Goal: Transaction & Acquisition: Book appointment/travel/reservation

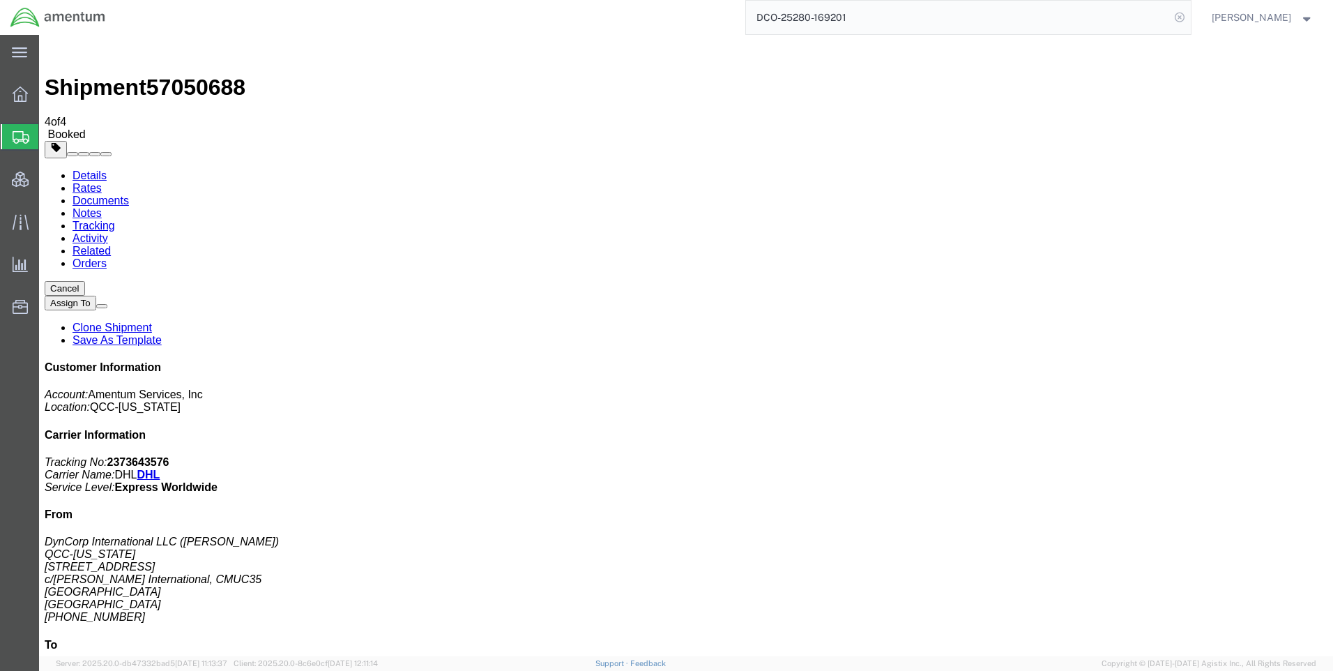
click at [1190, 17] on icon at bounding box center [1180, 18] width 20 height 20
paste input "DCO-25280-169196"
type input "DCO-25280-169196"
click at [1190, 15] on icon at bounding box center [1180, 18] width 20 height 20
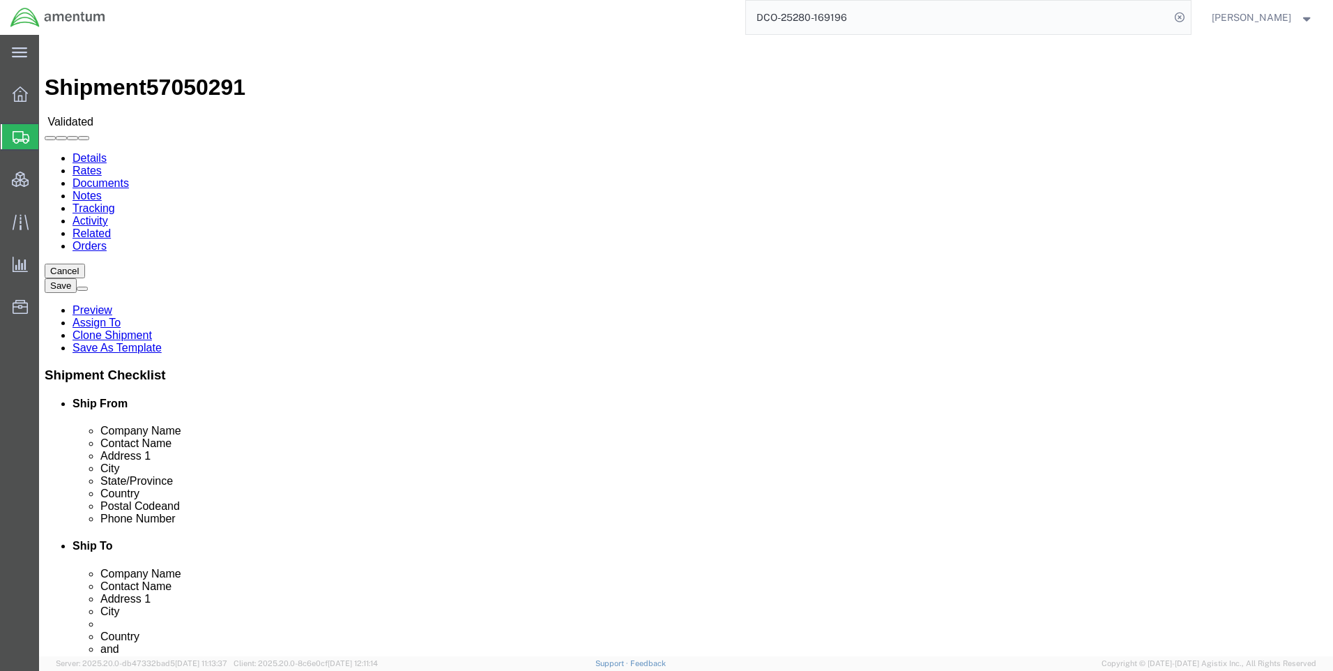
select select "42668"
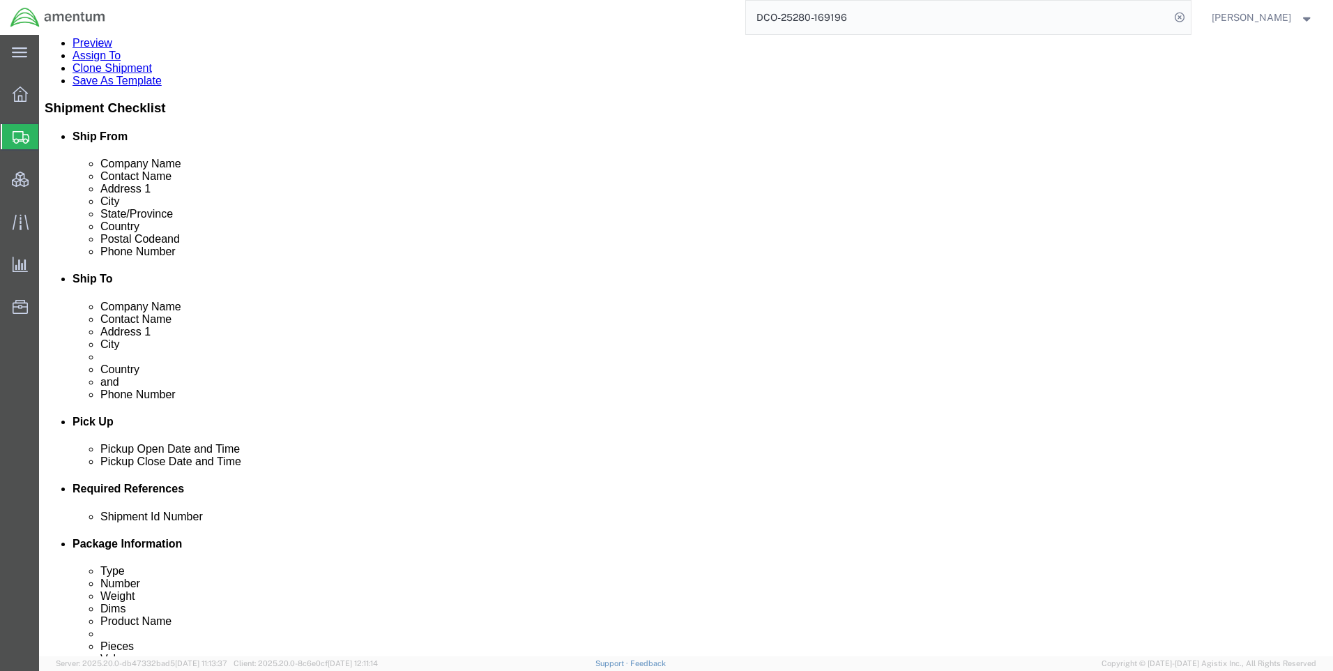
scroll to position [488, 0]
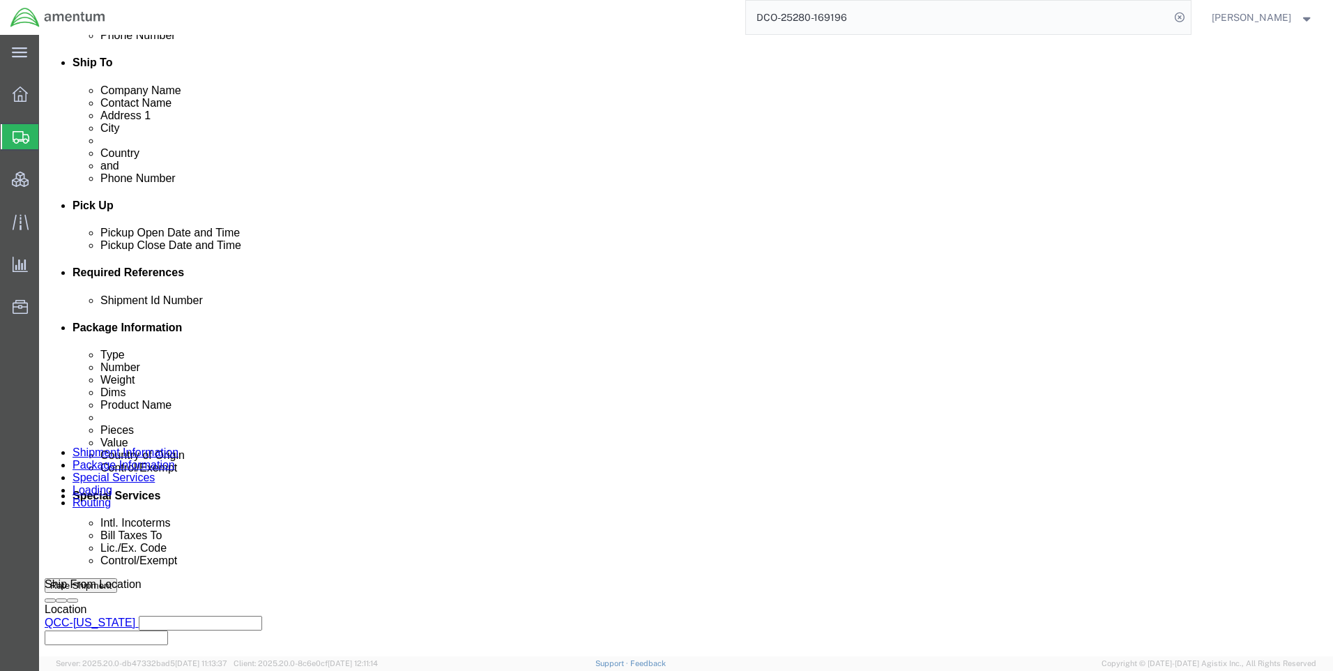
click icon
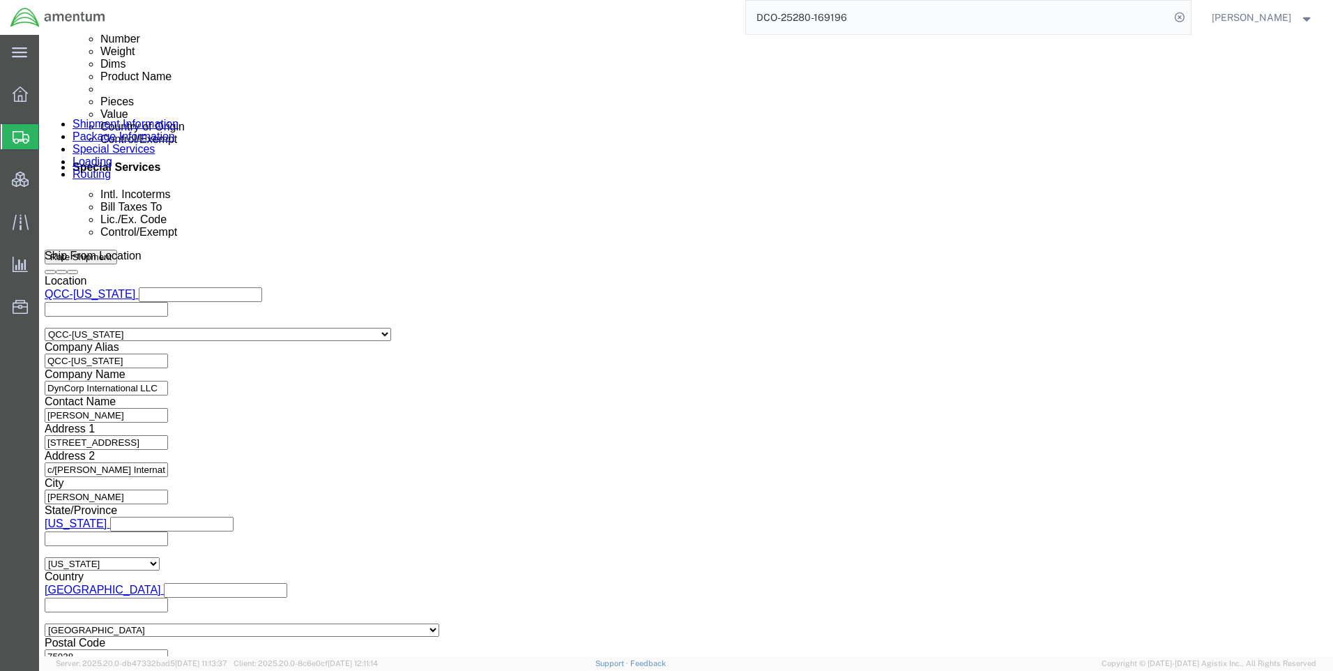
scroll to position [879, 0]
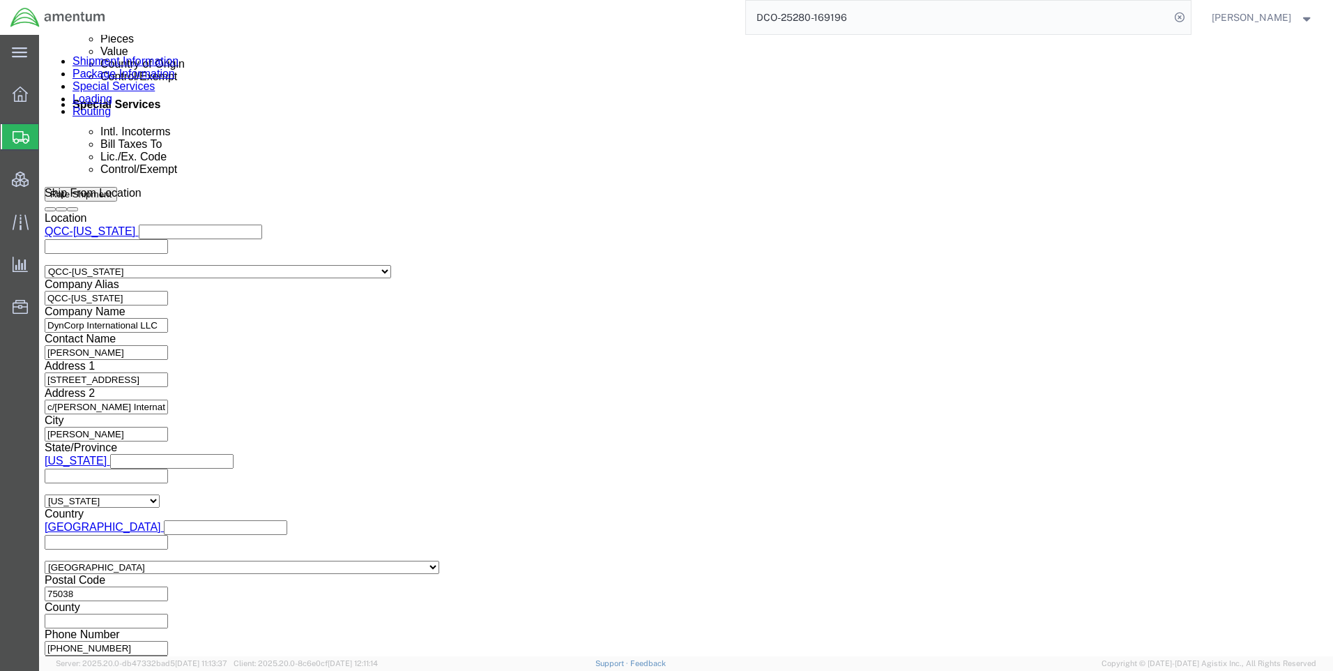
click button "Continue"
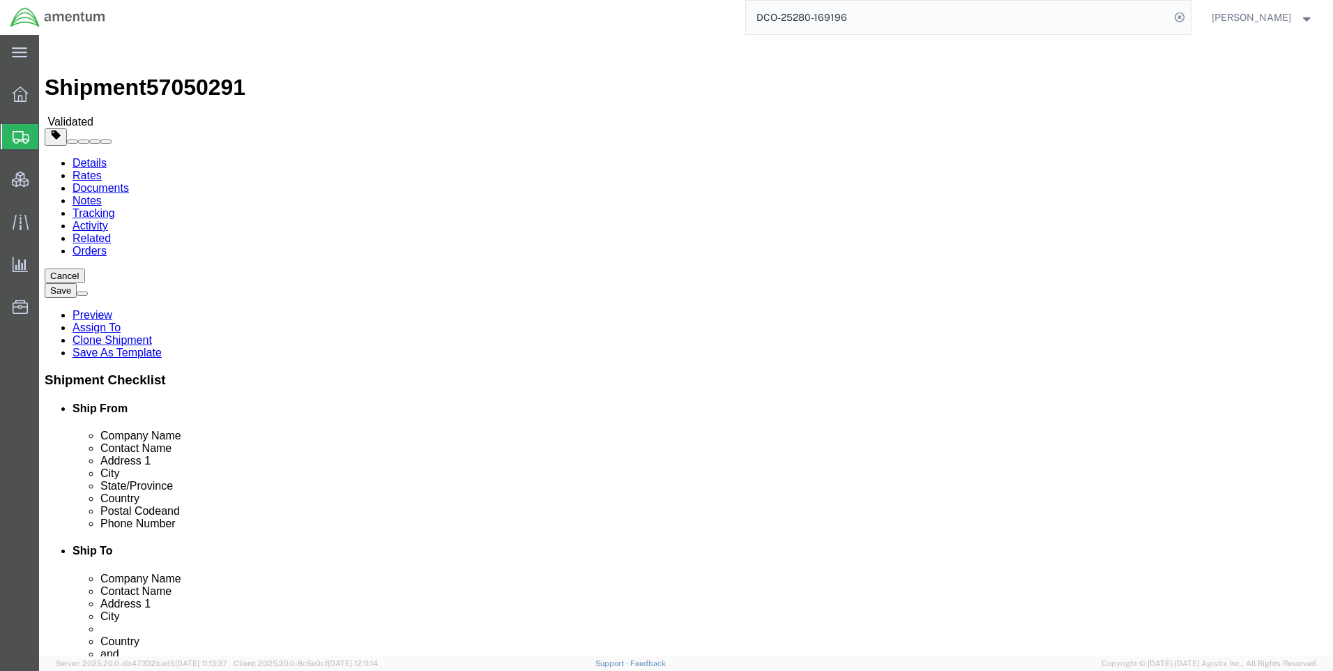
click icon
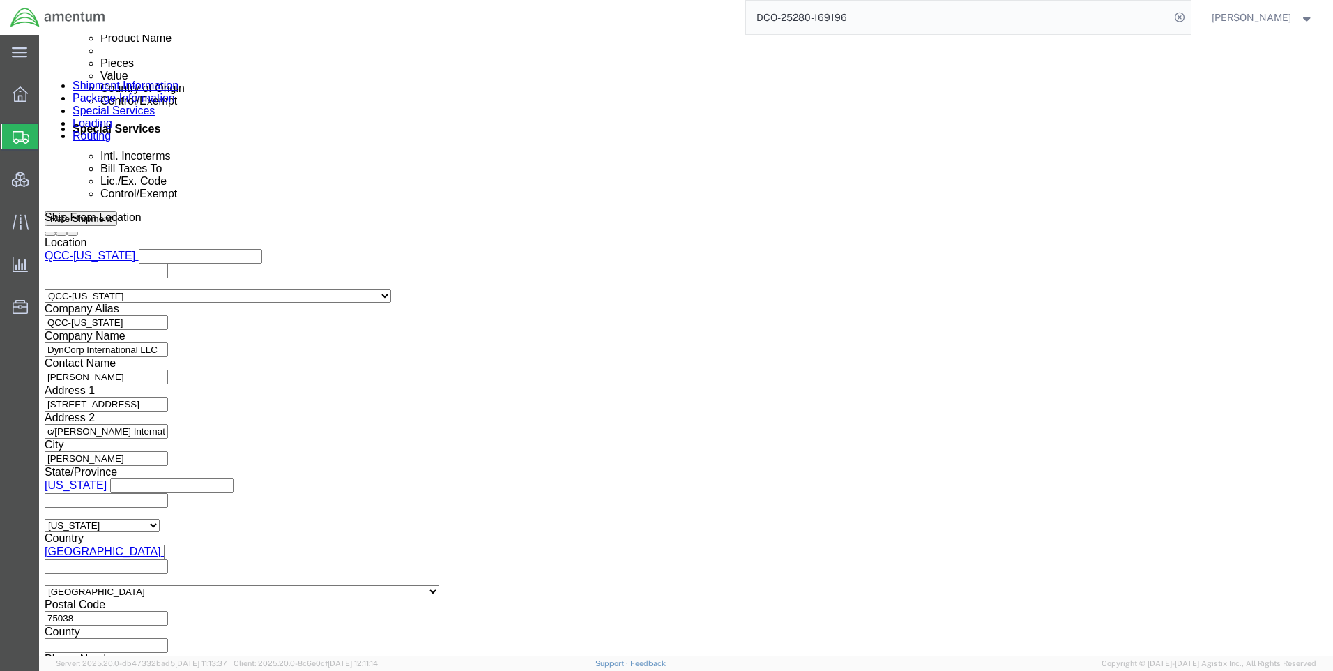
scroll to position [976, 0]
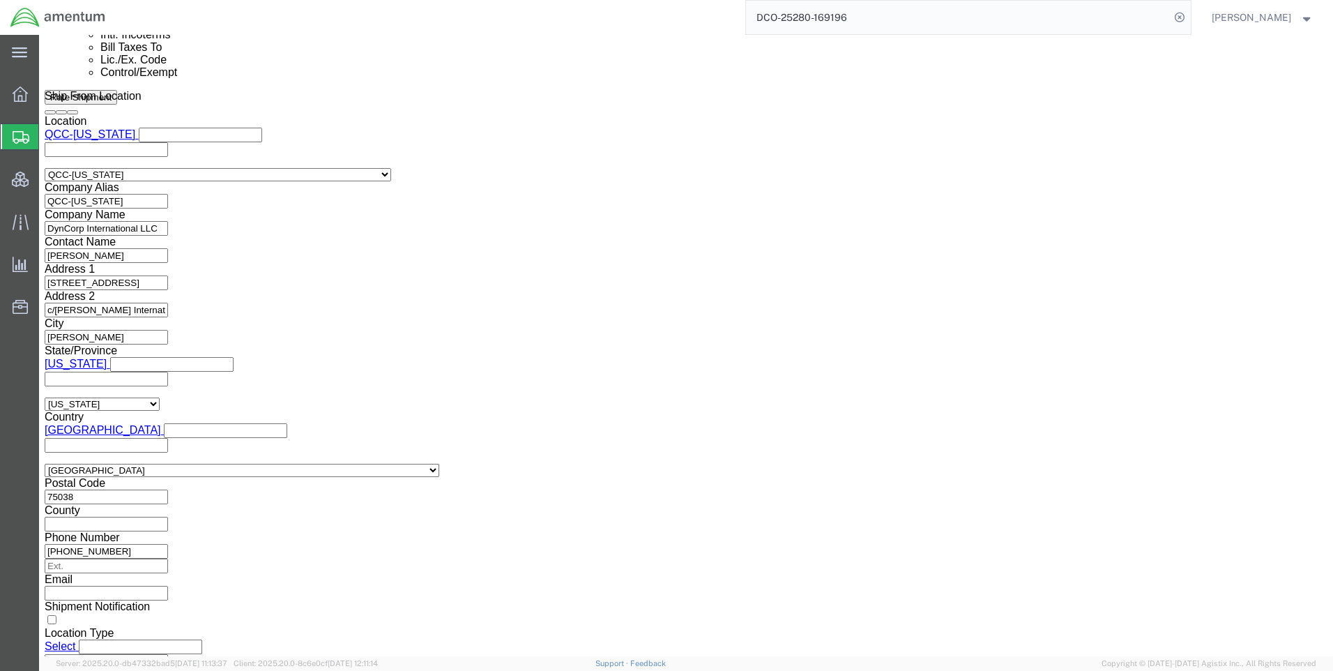
click button "Rate Shipment"
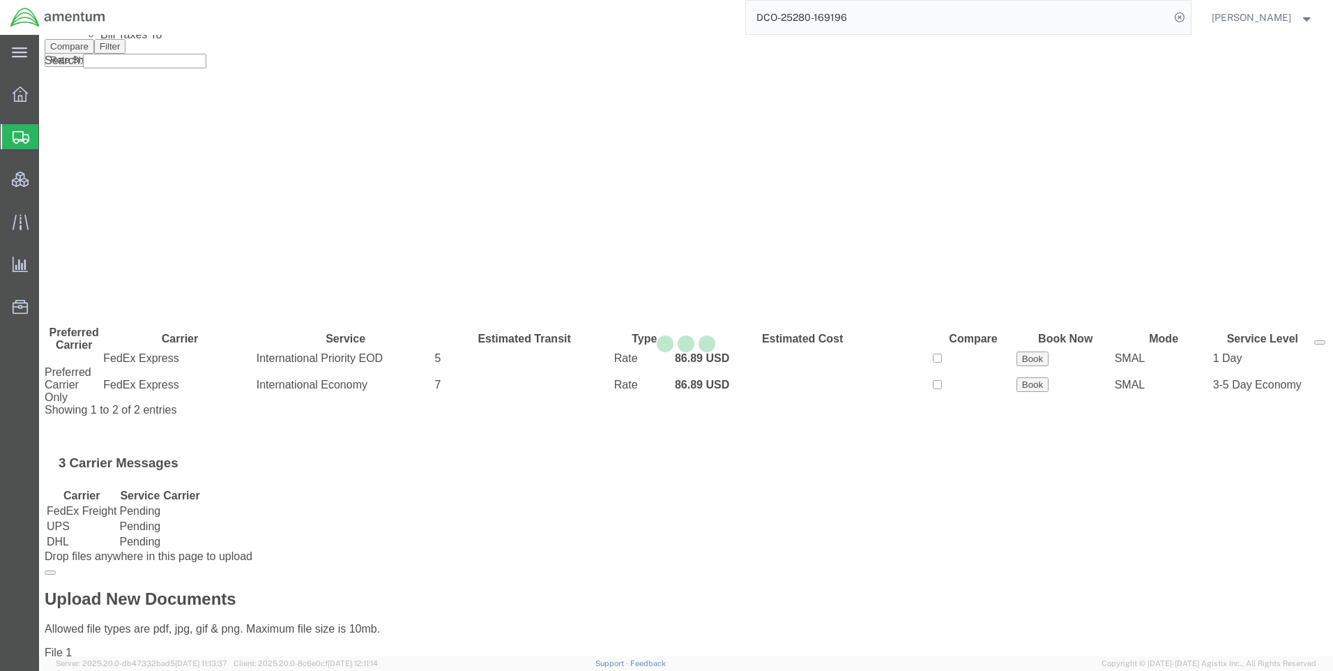
scroll to position [0, 0]
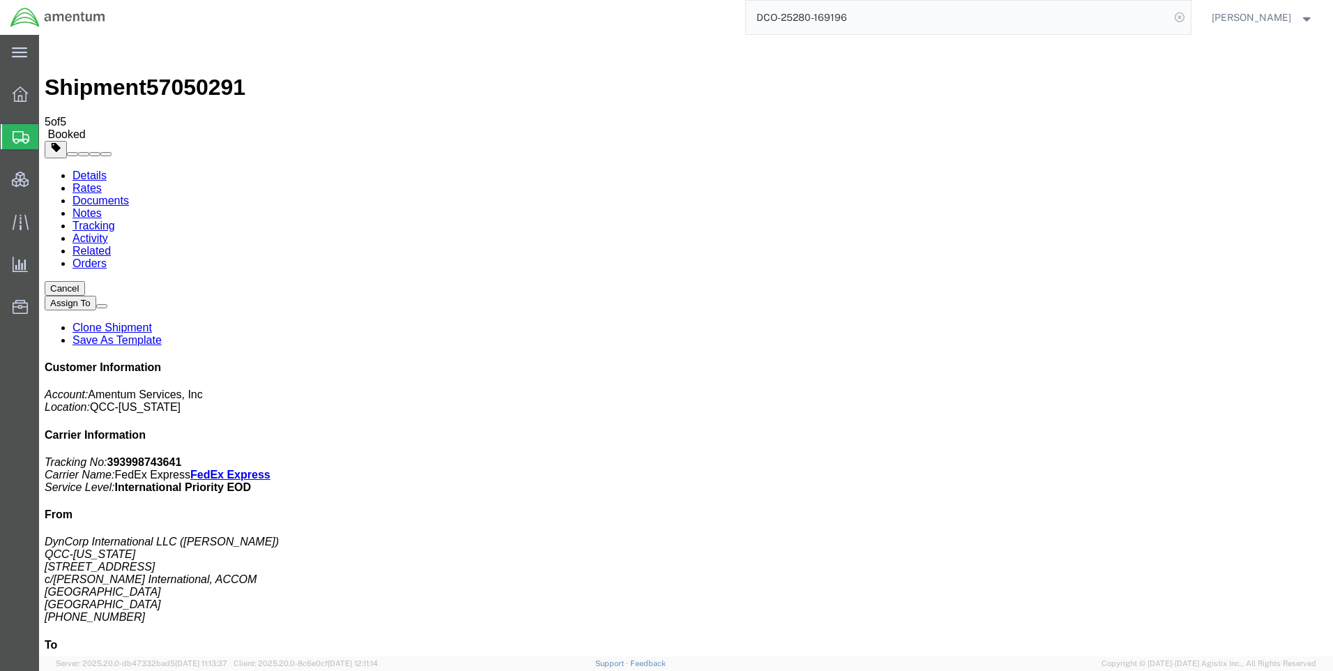
click at [1190, 16] on icon at bounding box center [1180, 18] width 20 height 20
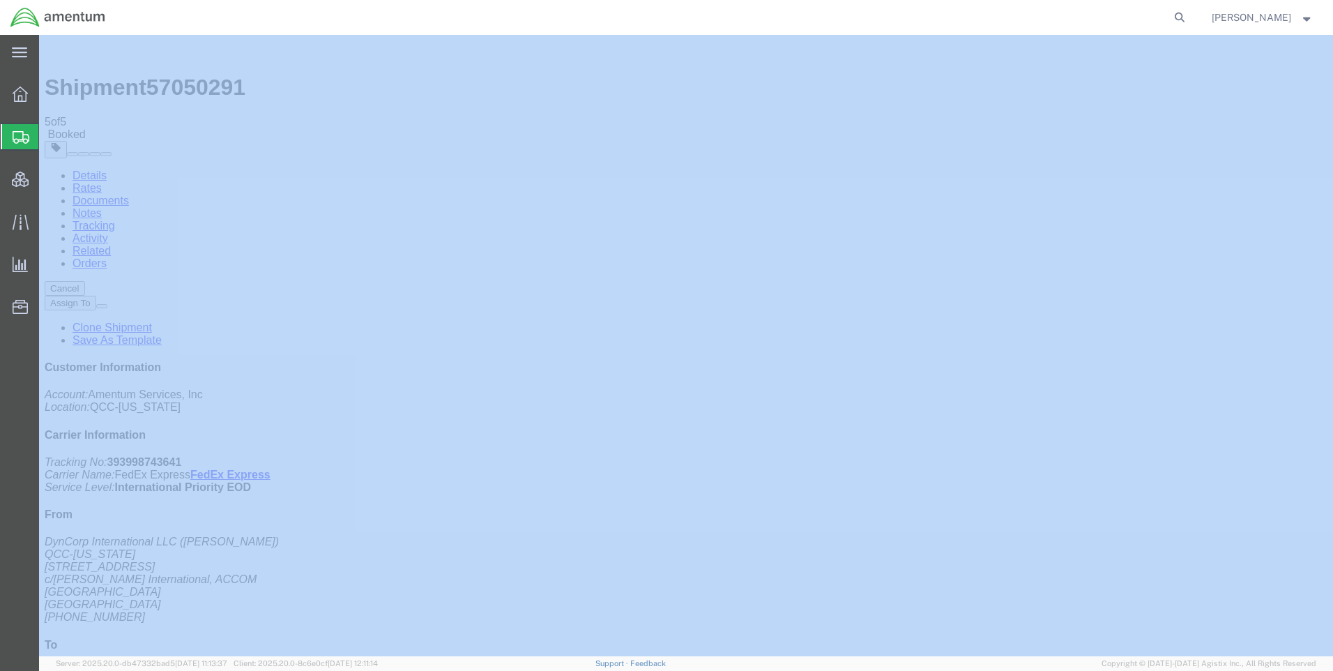
click at [1190, 16] on icon at bounding box center [1180, 18] width 20 height 20
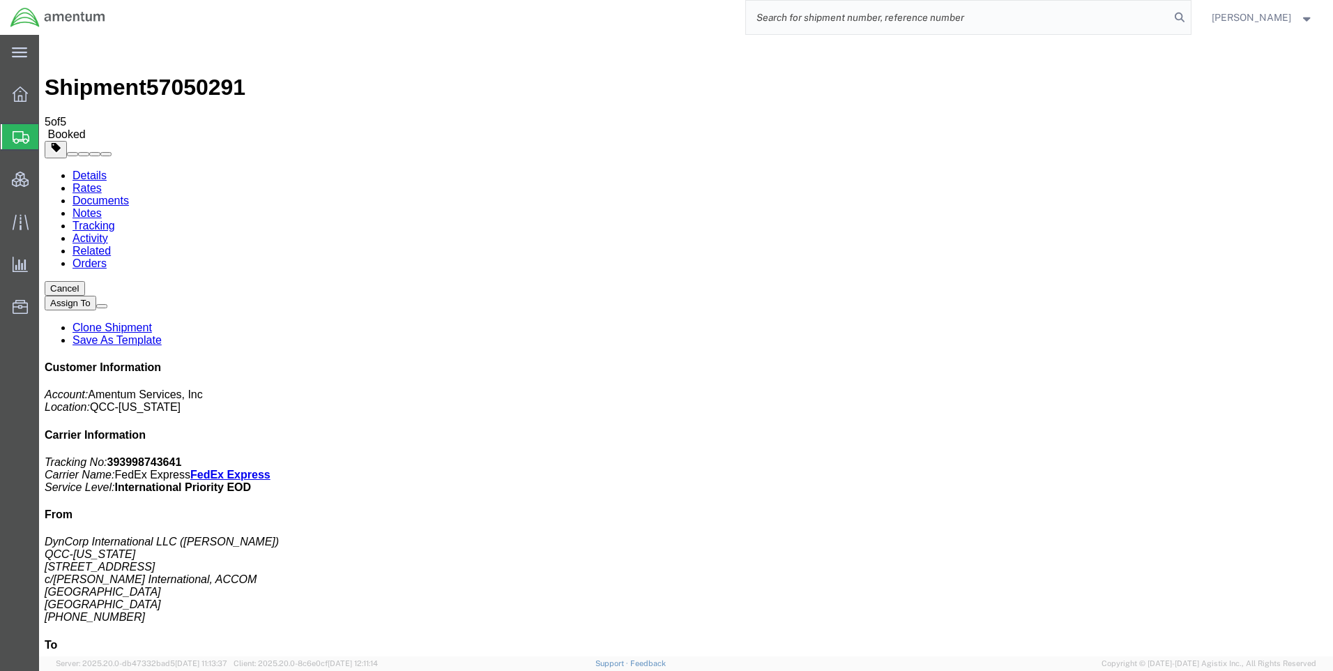
paste input "DCO-25280-169196"
type input "DCO-25280-169196"
click at [1188, 10] on icon at bounding box center [1180, 18] width 20 height 20
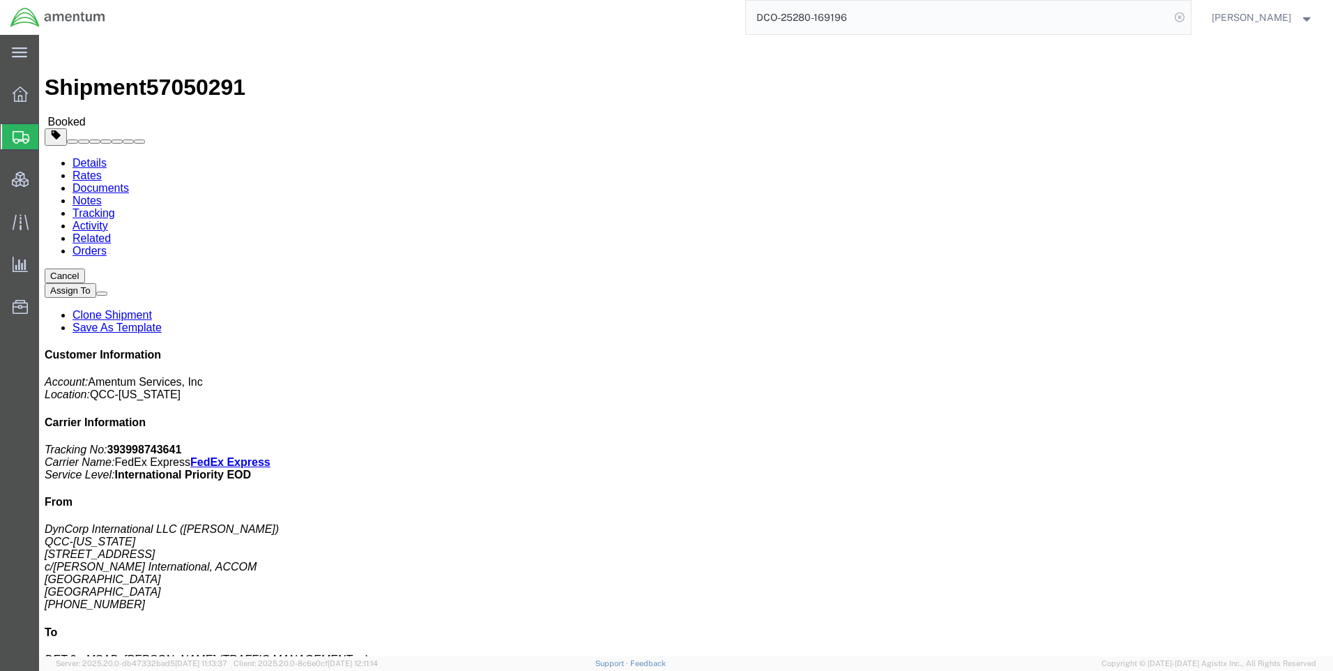
click at [1190, 13] on icon at bounding box center [1180, 18] width 20 height 20
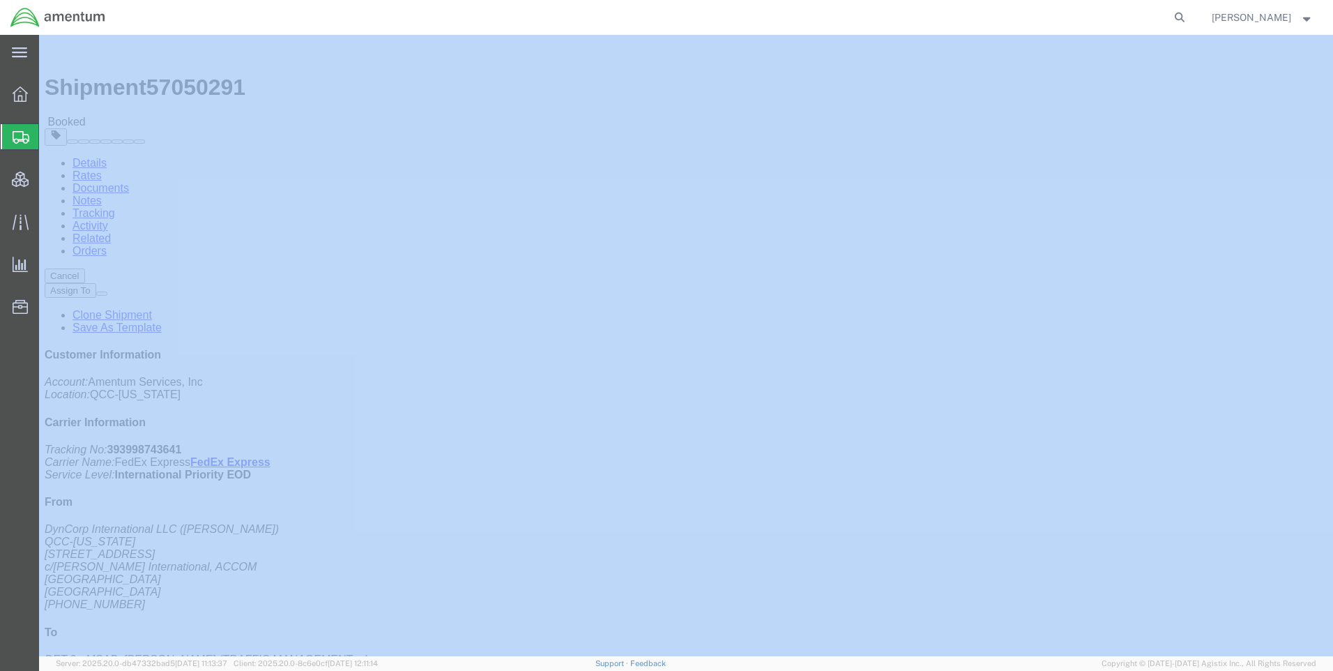
click at [1190, 13] on icon at bounding box center [1180, 18] width 20 height 20
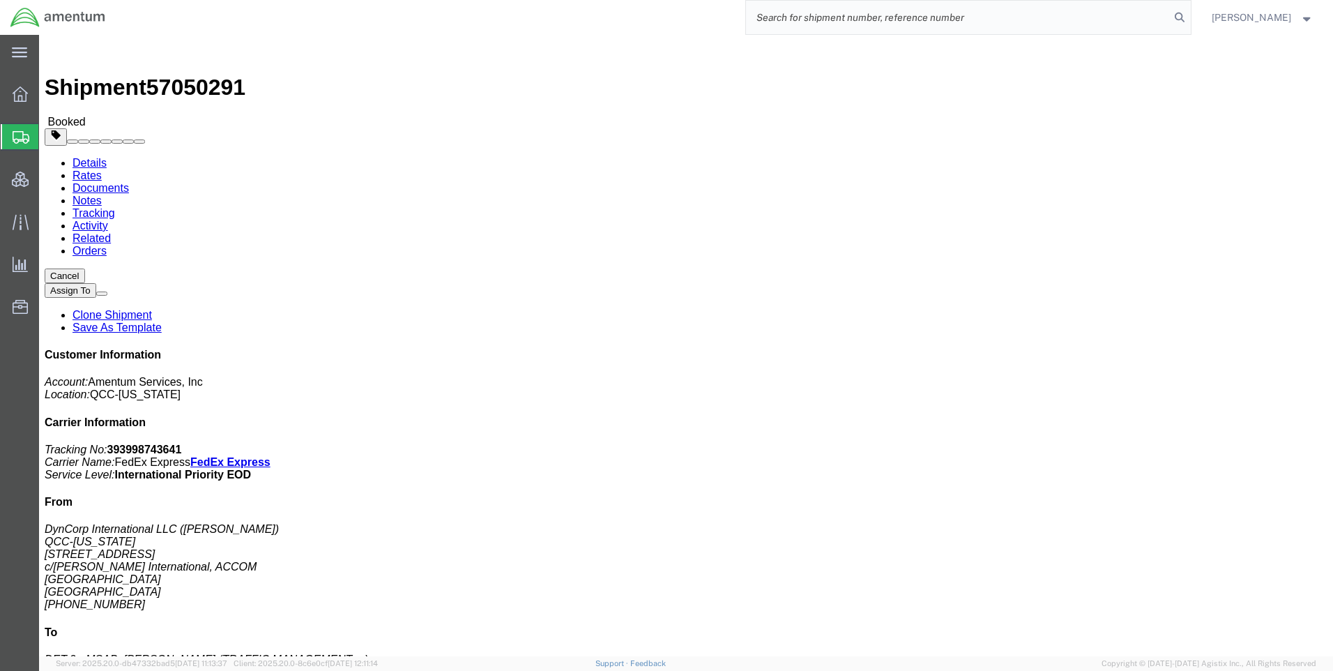
paste input "DCO-25280-169196"
type input "DCO-25280-169196"
click at [1190, 14] on icon at bounding box center [1180, 18] width 20 height 20
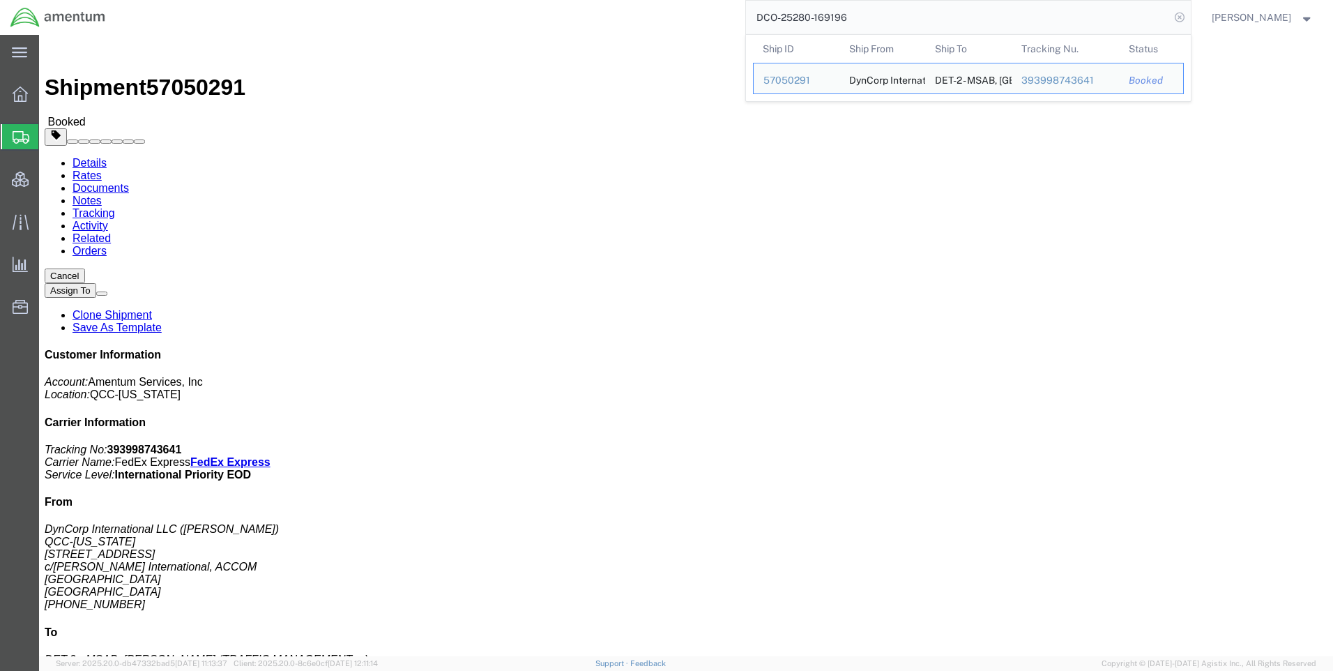
click at [1190, 22] on icon at bounding box center [1180, 18] width 20 height 20
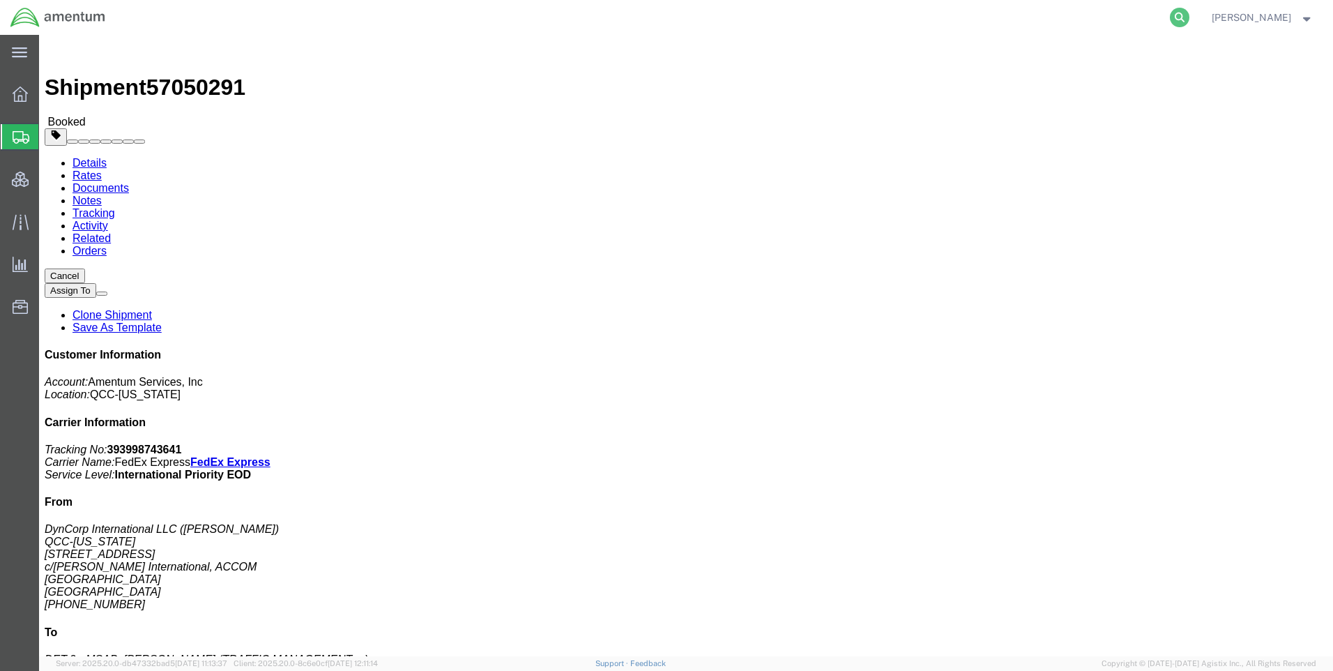
click at [1190, 18] on icon at bounding box center [1180, 18] width 20 height 20
paste input "DCO-25280-169196"
type input "DCO-25280-169196"
click at [1189, 12] on icon at bounding box center [1180, 18] width 20 height 20
click at [1190, 19] on icon at bounding box center [1180, 18] width 20 height 20
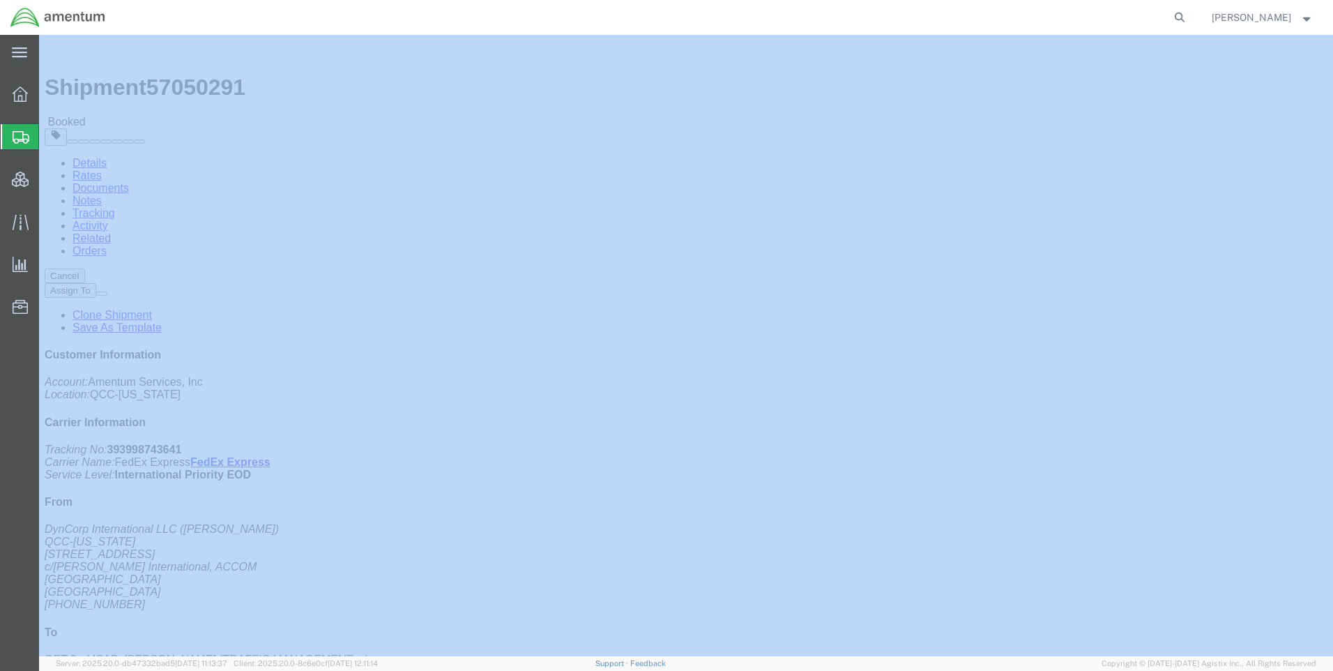
click at [1190, 19] on icon at bounding box center [1180, 18] width 20 height 20
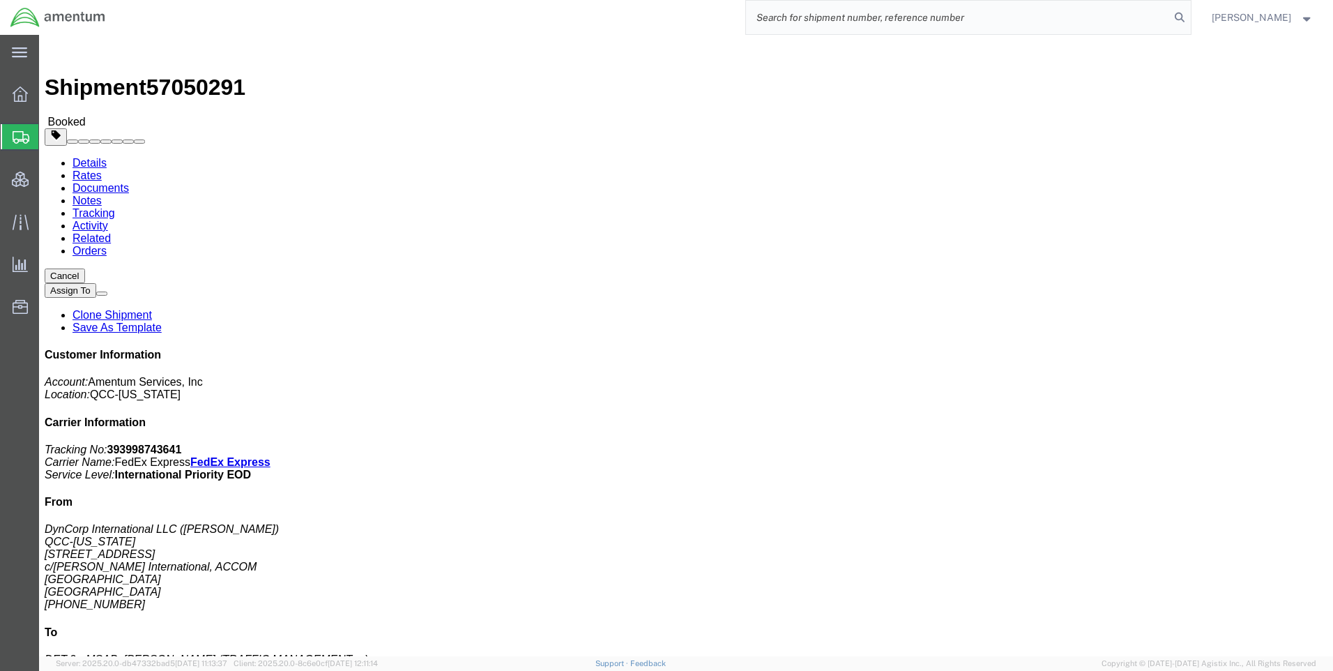
paste input "DCO-25280-169212"
type input "DCO-25280-169212"
click at [1190, 17] on icon at bounding box center [1180, 18] width 20 height 20
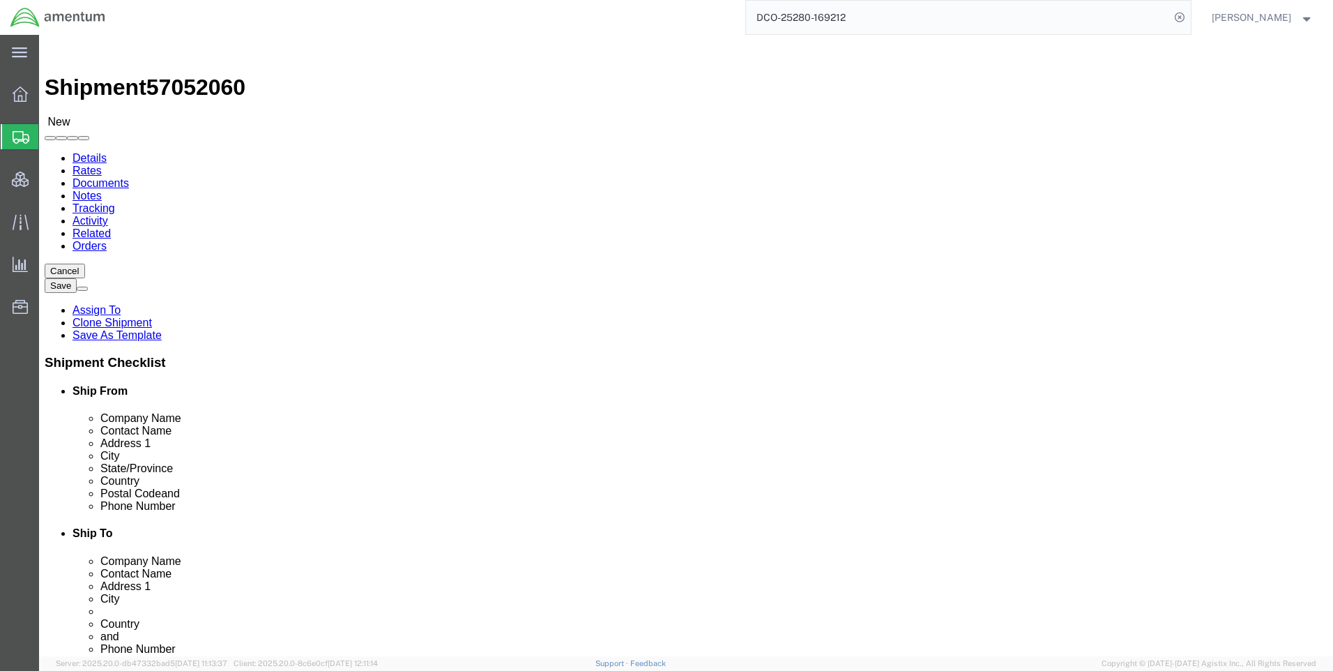
select select "42668"
select select "49933"
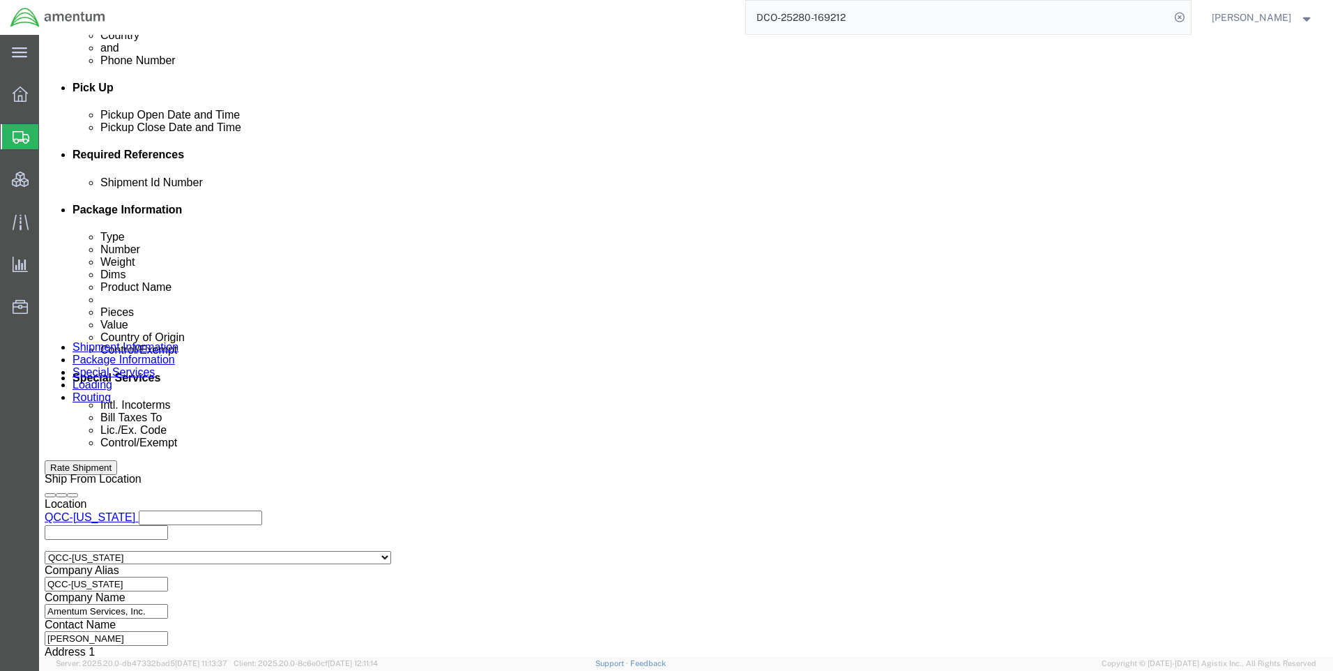
scroll to position [628, 0]
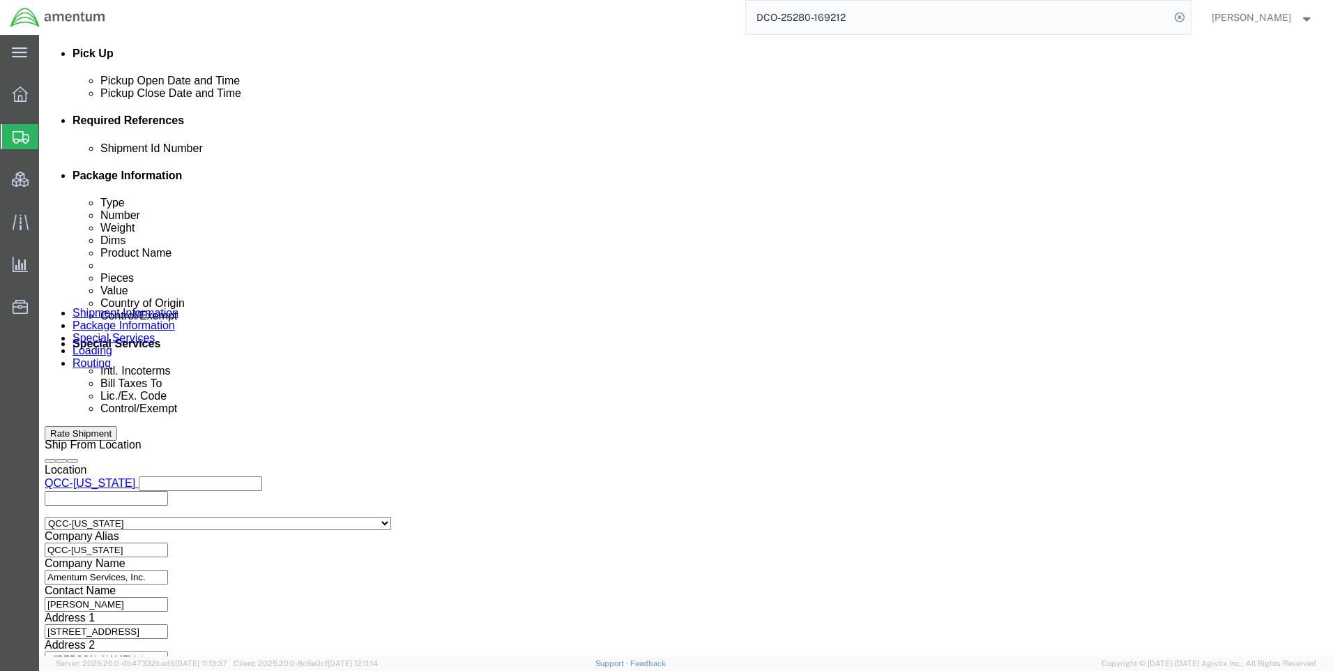
click icon
click button
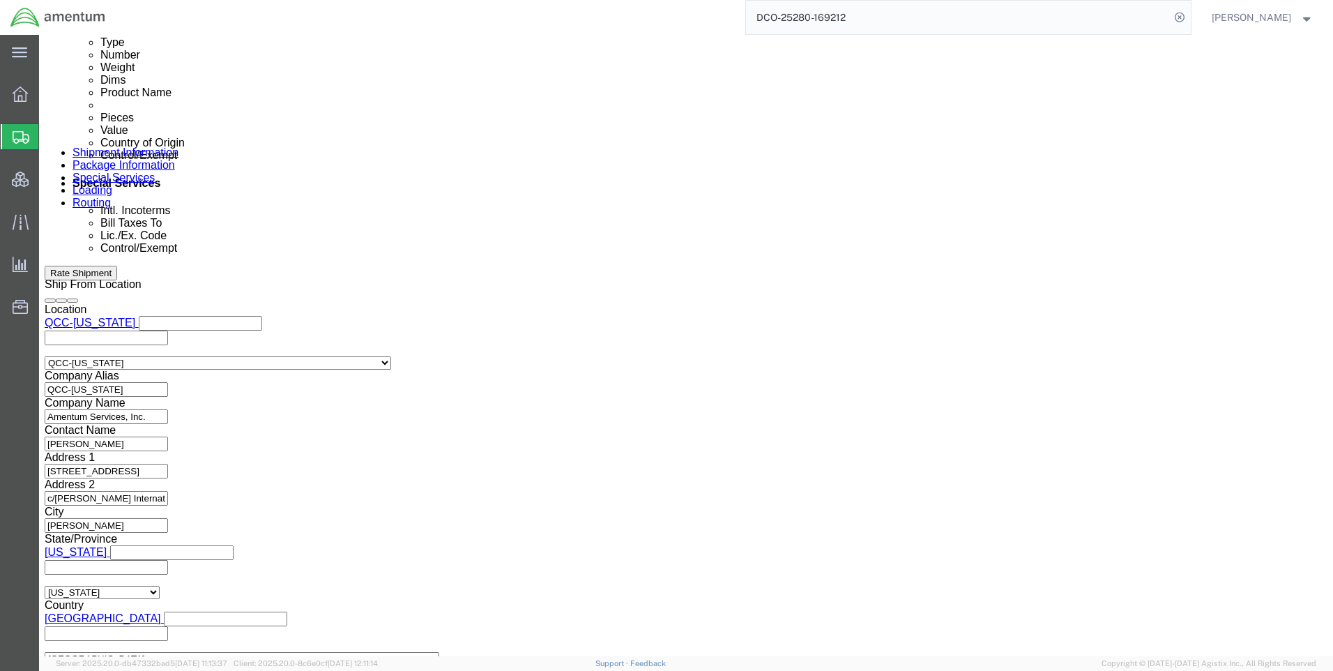
scroll to position [877, 0]
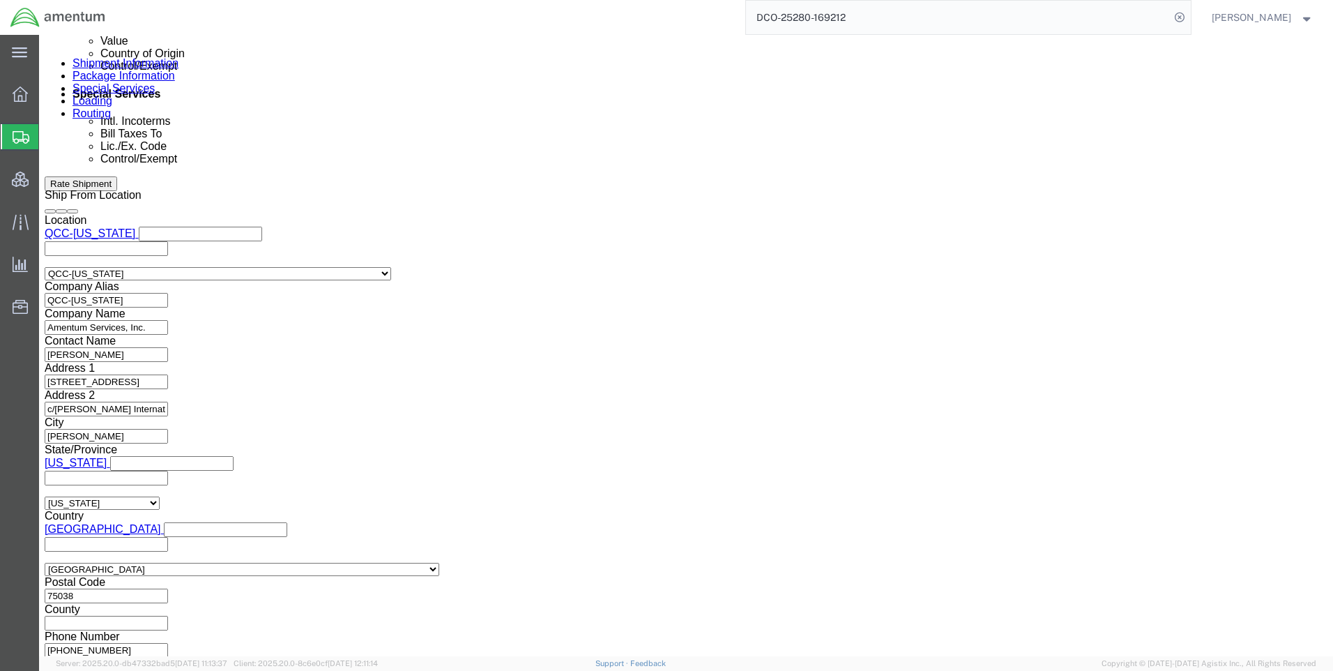
click button "Continue"
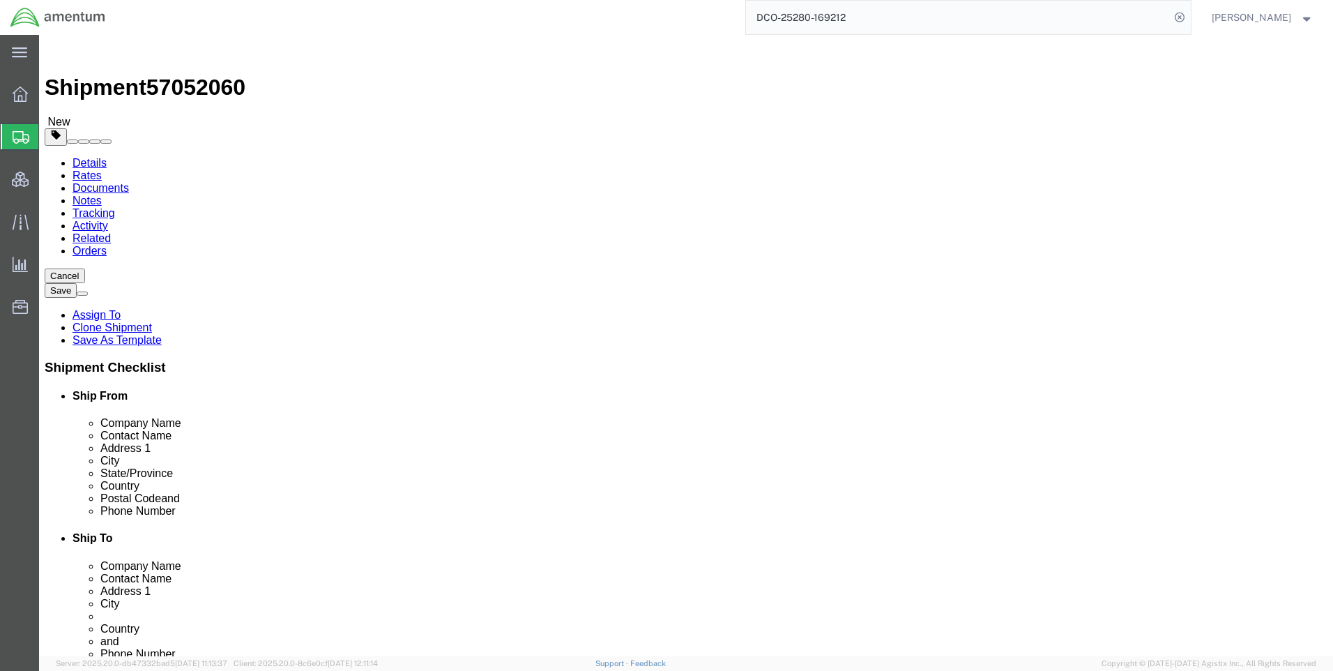
click icon
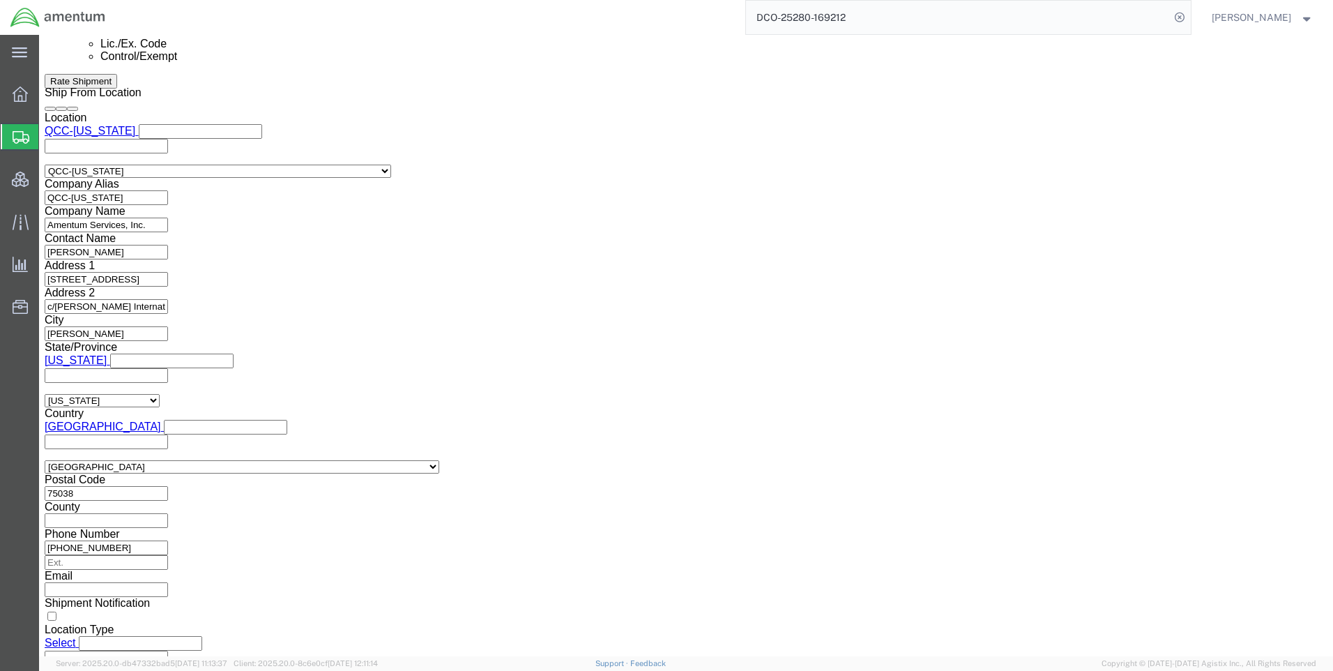
scroll to position [976, 0]
click select "Select AES-Direct EEI Carrier File EEI EEI Exempt"
select select "CFIL"
click select "Select AES-Direct EEI Carrier File EEI EEI Exempt"
click button "Rate Shipment"
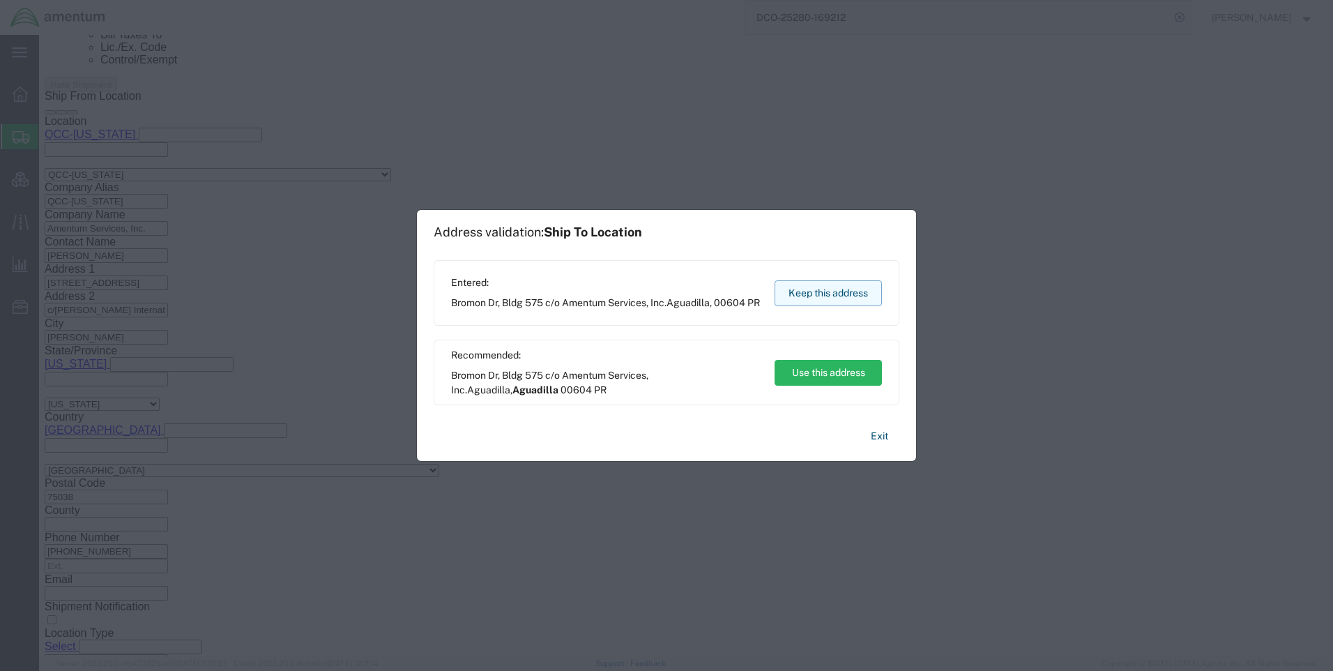
click at [844, 290] on button "Keep this address" at bounding box center [828, 293] width 107 height 26
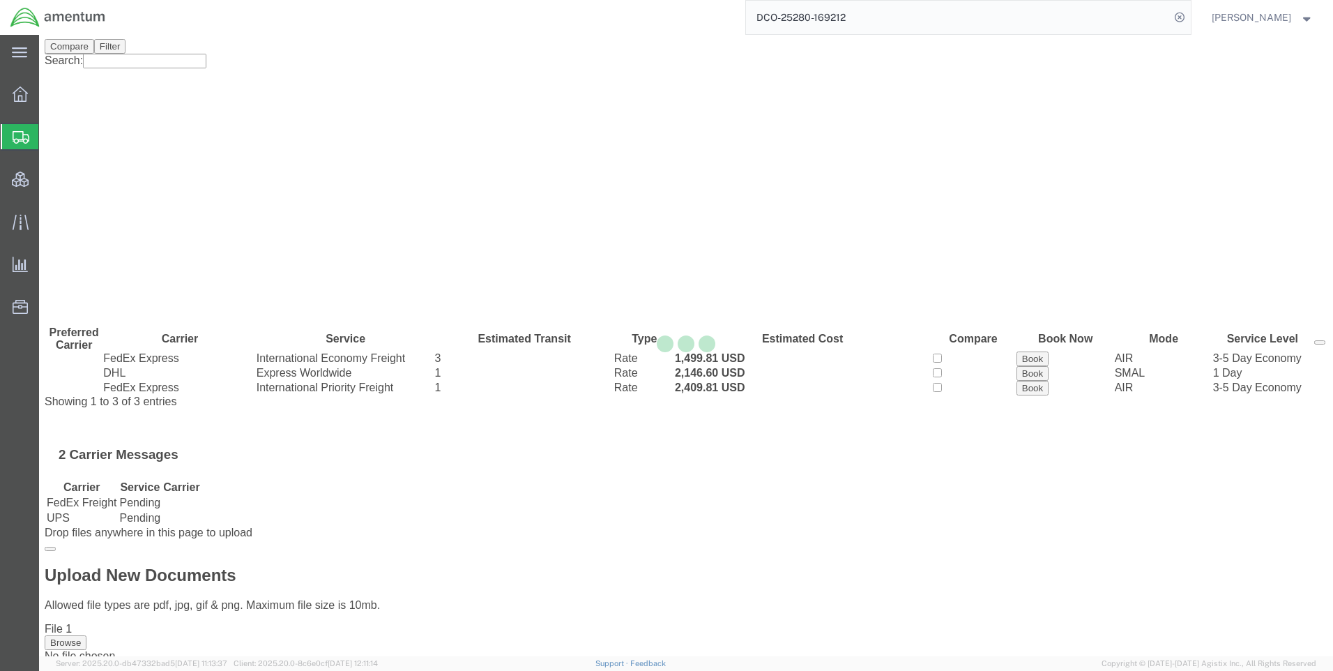
scroll to position [0, 0]
